Goal: Information Seeking & Learning: Compare options

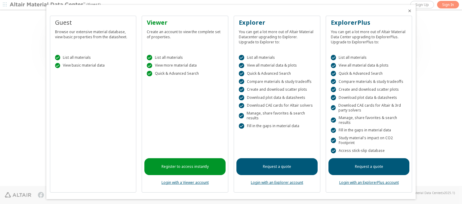
click at [407, 11] on icon "Close" at bounding box center [409, 10] width 5 height 5
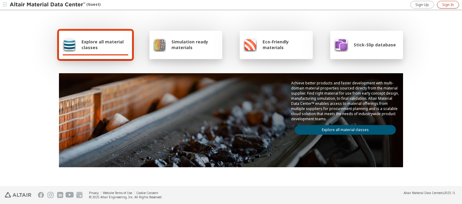
click at [448, 5] on span "Sign In" at bounding box center [448, 4] width 12 height 5
click at [48, 5] on img at bounding box center [48, 5] width 77 height 6
click at [103, 45] on span "Explore all material classes" at bounding box center [104, 44] width 47 height 11
click at [343, 128] on link "Explore all material classes" at bounding box center [345, 130] width 101 height 10
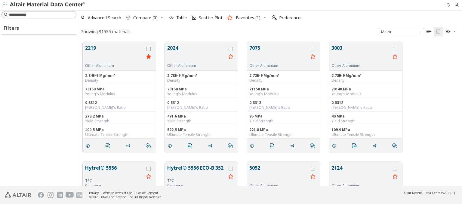
scroll to position [144, 379]
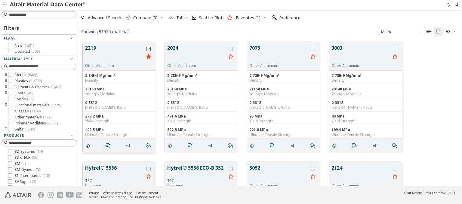
click at [149, 48] on icon "grid" at bounding box center [148, 49] width 4 height 4
click at [231, 48] on icon "grid" at bounding box center [231, 49] width 4 height 4
click at [146, 18] on span "Compare (2)" at bounding box center [145, 18] width 24 height 4
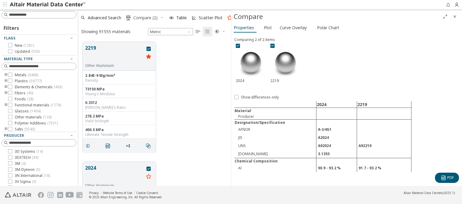
scroll to position [144, 148]
click at [327, 27] on span "Polar Chart" at bounding box center [328, 28] width 22 height 10
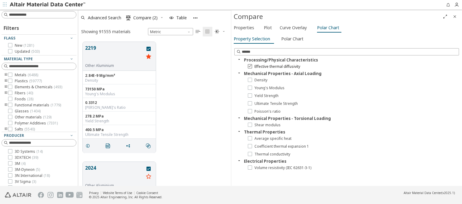
click at [250, 66] on icon at bounding box center [250, 66] width 4 height 4
click at [250, 103] on icon at bounding box center [250, 103] width 4 height 4
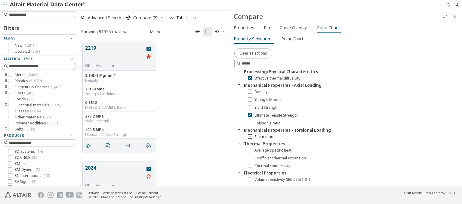
click at [250, 136] on icon at bounding box center [250, 136] width 4 height 4
click at [252, 53] on span "Clear selections" at bounding box center [253, 53] width 28 height 5
